Goal: Task Accomplishment & Management: Use online tool/utility

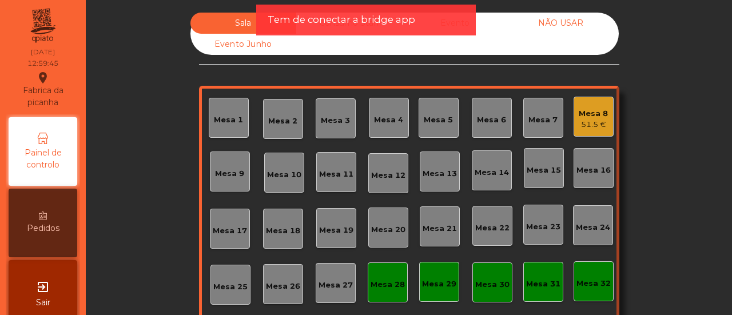
click at [494, 107] on div "Mesa 6" at bounding box center [492, 118] width 40 height 40
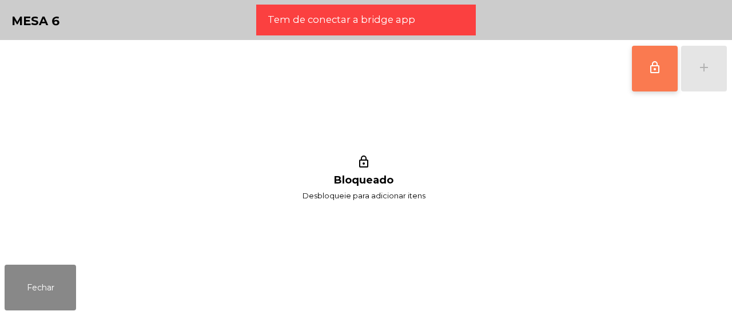
click at [661, 73] on span "lock_outline" at bounding box center [655, 68] width 14 height 14
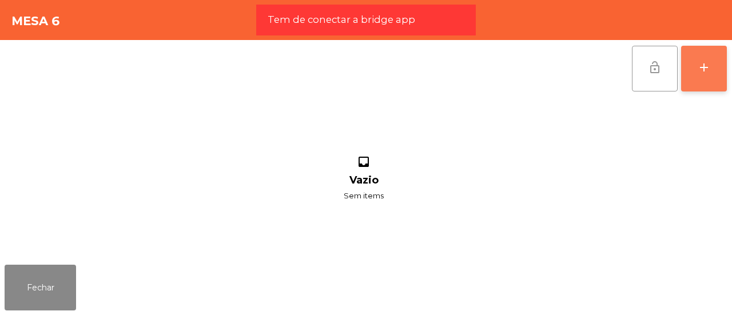
click at [714, 77] on button "add" at bounding box center [704, 69] width 46 height 46
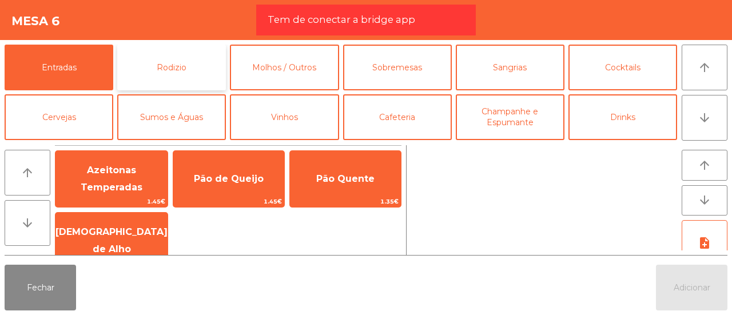
click at [173, 80] on button "Rodizio" at bounding box center [171, 68] width 109 height 46
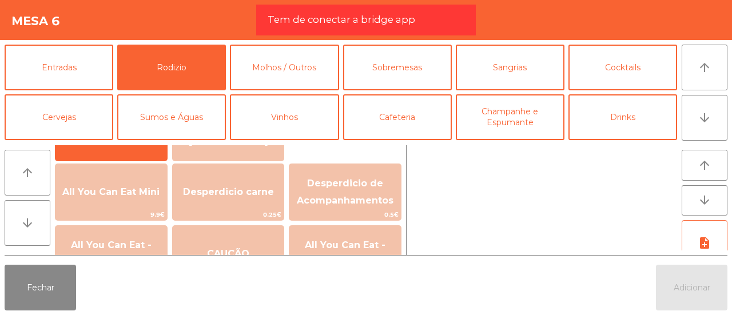
scroll to position [164, 0]
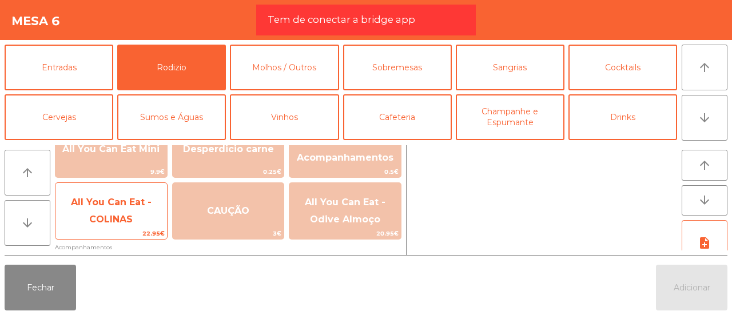
click at [133, 210] on span "All You Can Eat - COLINAS" at bounding box center [111, 211] width 112 height 49
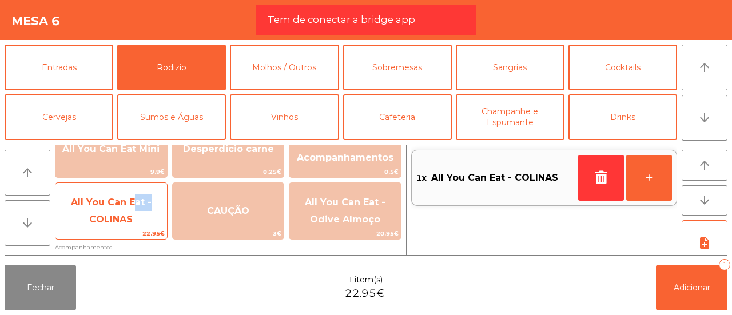
click at [133, 210] on span "All You Can Eat - COLINAS" at bounding box center [111, 211] width 112 height 49
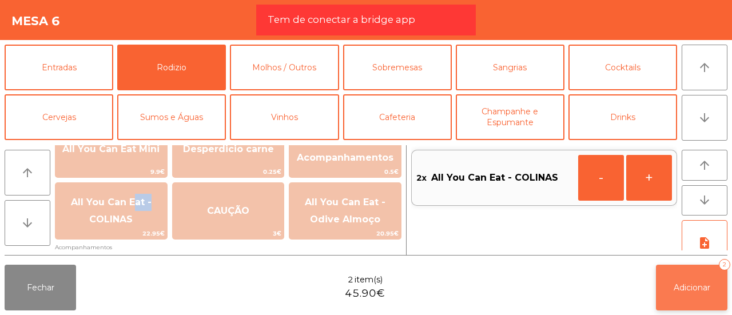
click at [665, 293] on button "Adicionar 2" at bounding box center [691, 288] width 71 height 46
